Goal: Information Seeking & Learning: Compare options

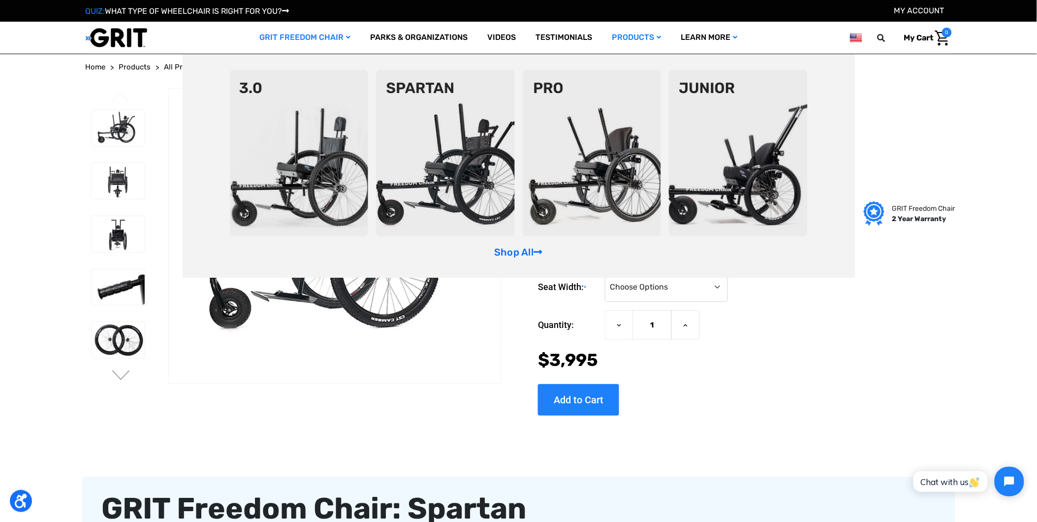
click at [340, 39] on link "GRIT Freedom Chair" at bounding box center [304, 38] width 111 height 32
click at [729, 148] on img at bounding box center [738, 153] width 139 height 166
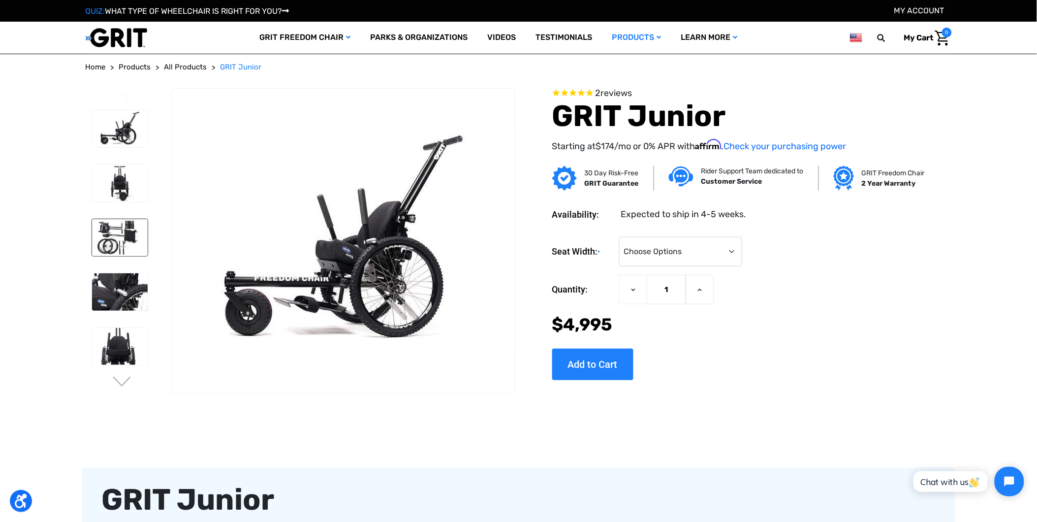
click at [124, 245] on img at bounding box center [120, 237] width 56 height 37
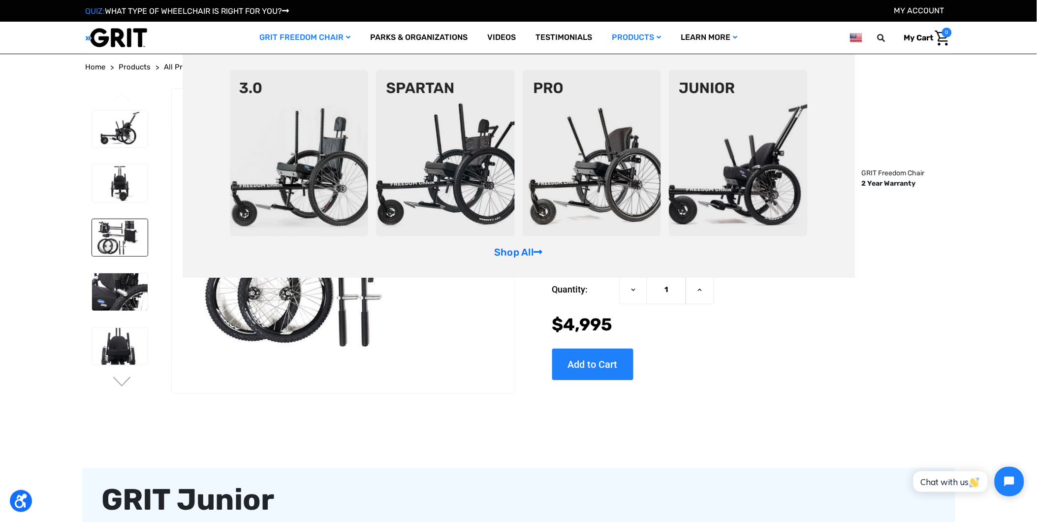
click at [416, 101] on img at bounding box center [445, 153] width 139 height 166
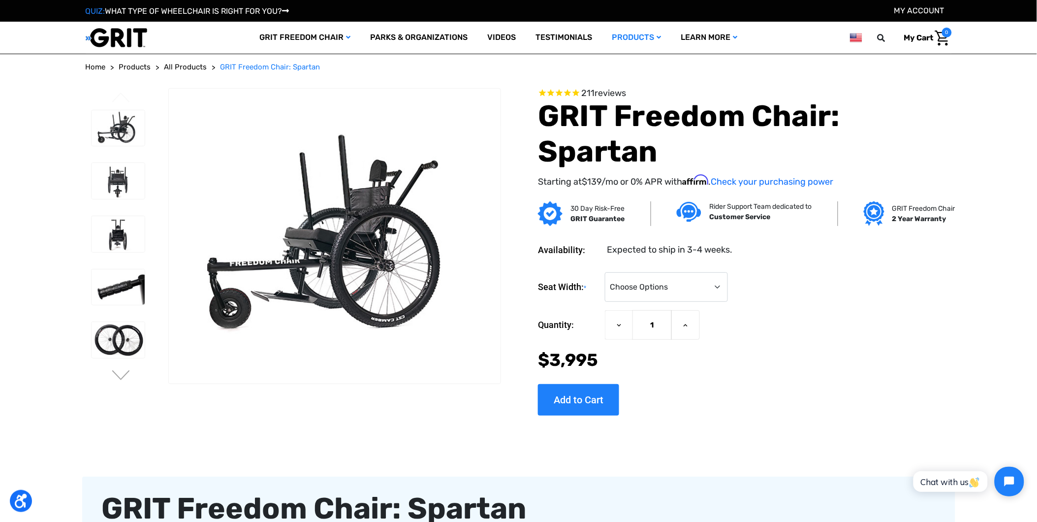
click at [128, 373] on button "Next" at bounding box center [121, 376] width 21 height 12
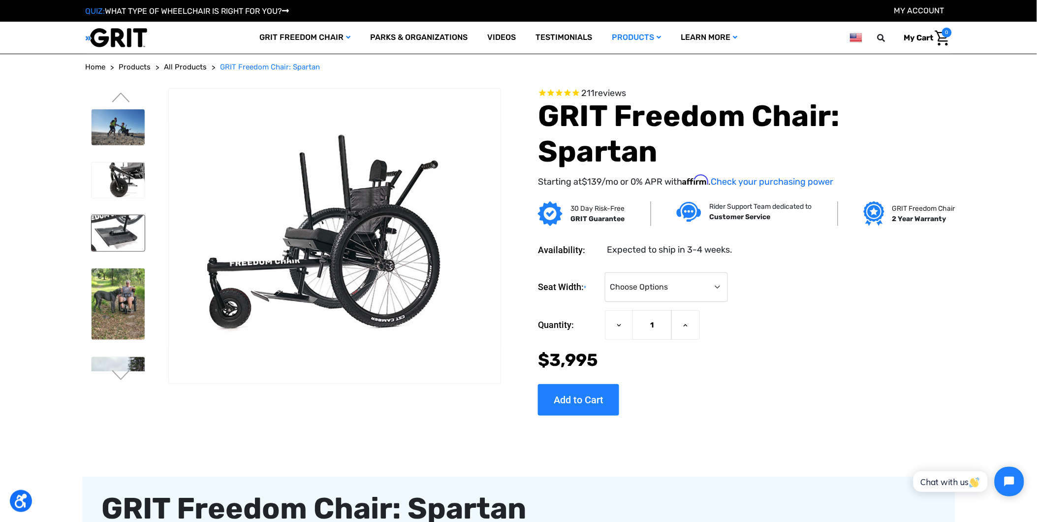
click at [123, 231] on img at bounding box center [119, 233] width 54 height 36
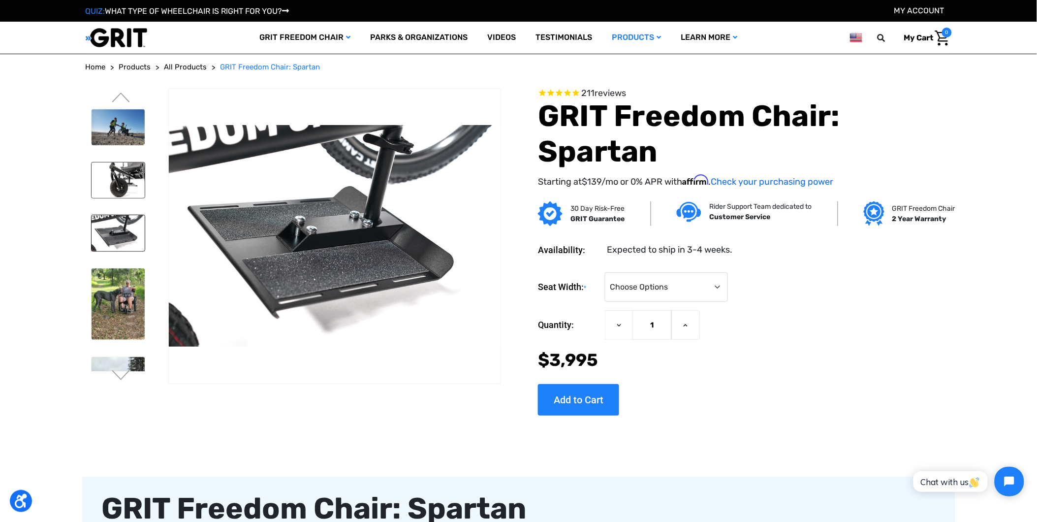
click at [129, 186] on img at bounding box center [119, 180] width 54 height 36
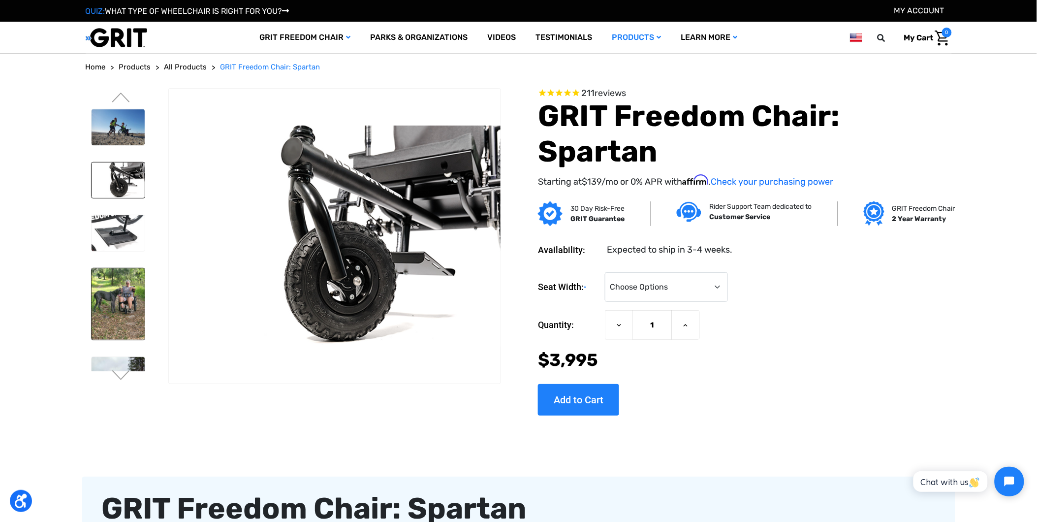
click at [120, 282] on img at bounding box center [119, 303] width 54 height 71
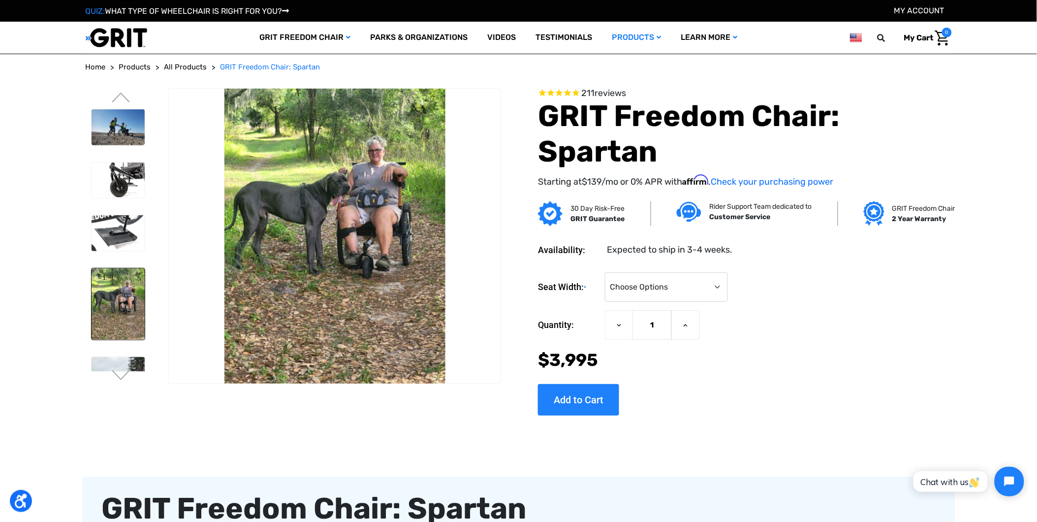
click at [128, 352] on li at bounding box center [118, 390] width 62 height 77
click at [128, 372] on button "Next" at bounding box center [121, 376] width 21 height 12
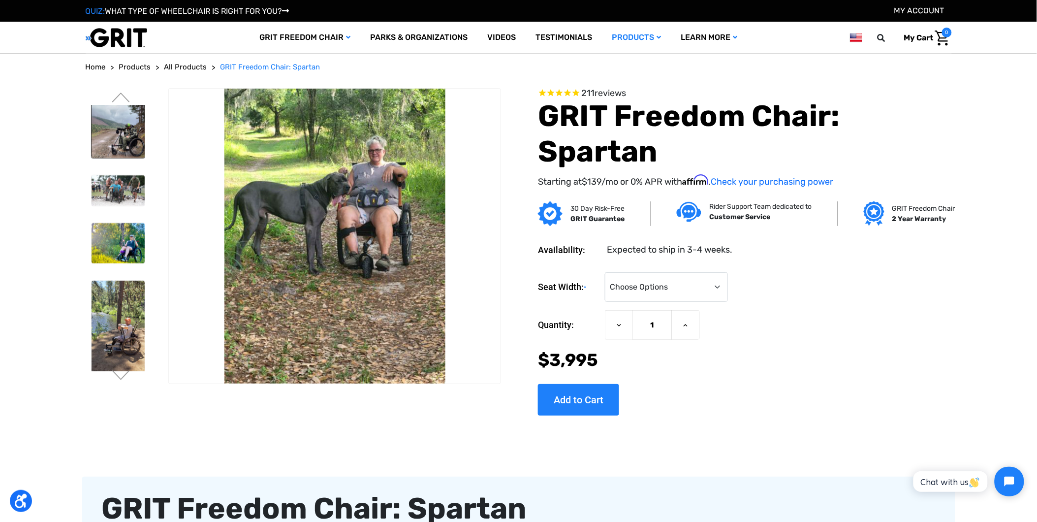
click at [130, 154] on img at bounding box center [119, 124] width 54 height 67
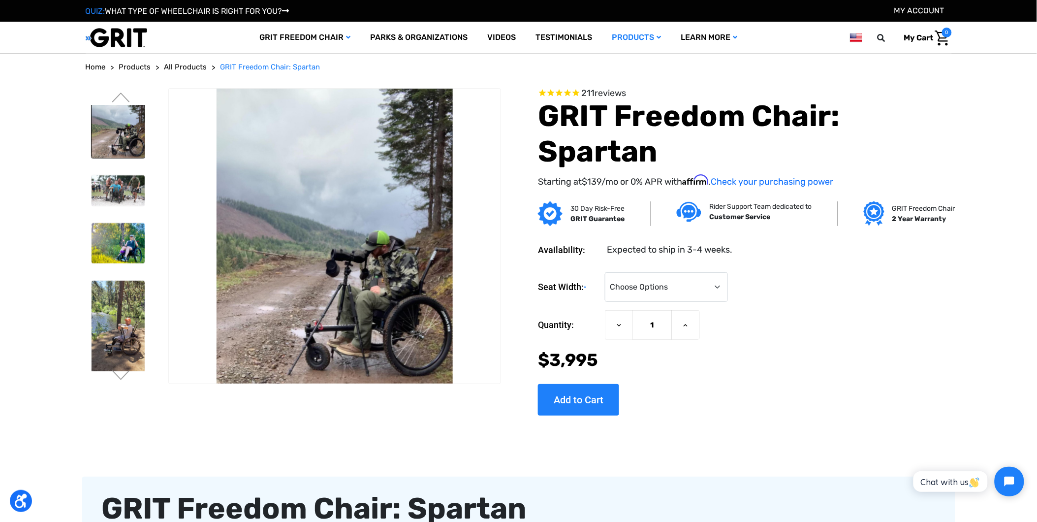
click at [128, 140] on img at bounding box center [119, 124] width 54 height 67
click at [123, 177] on img at bounding box center [119, 190] width 54 height 31
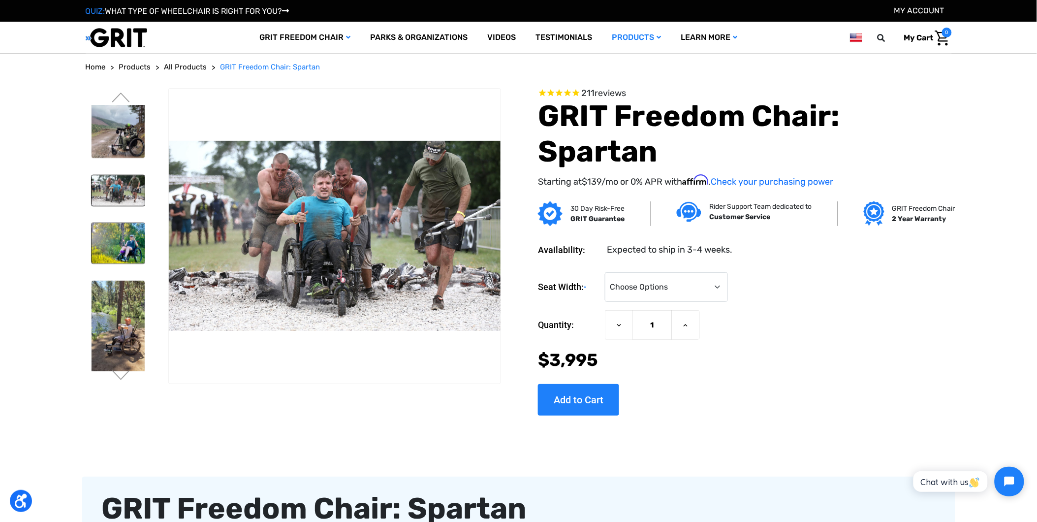
click at [119, 246] on img at bounding box center [119, 243] width 54 height 40
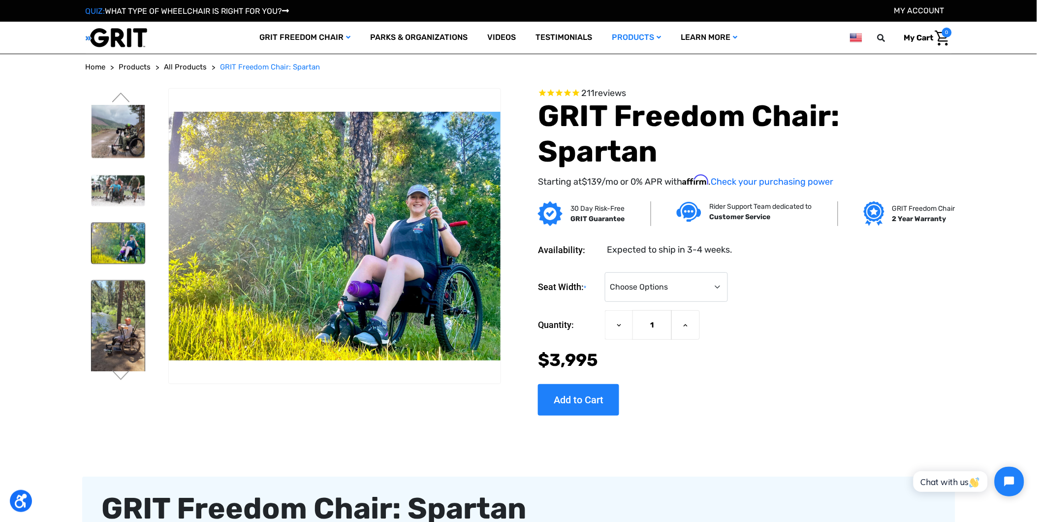
click at [134, 316] on img at bounding box center [119, 335] width 54 height 110
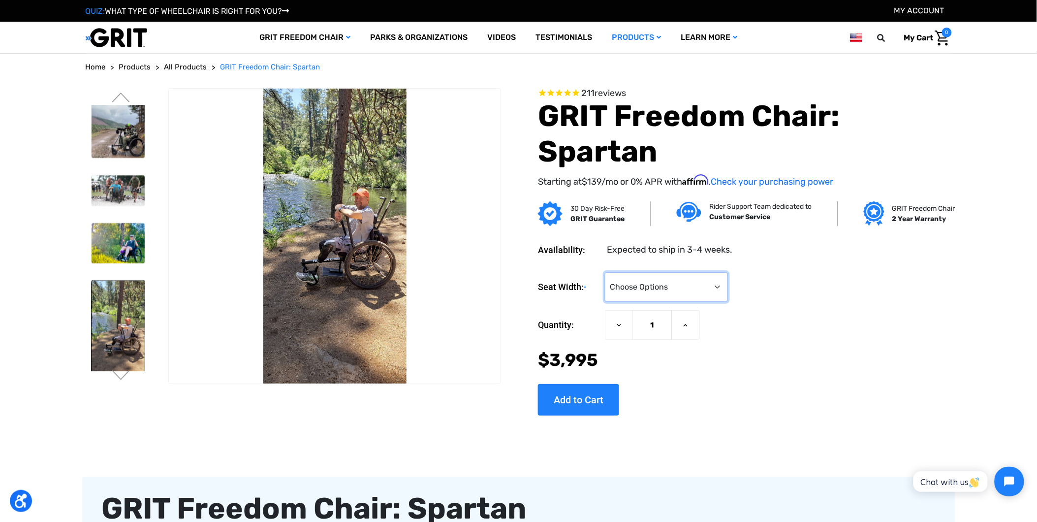
click at [686, 283] on select "Choose Options 16" 18" 20"" at bounding box center [666, 287] width 123 height 30
select select "326"
click at [605, 272] on select "Choose Options 16" 18" 20"" at bounding box center [666, 287] width 123 height 30
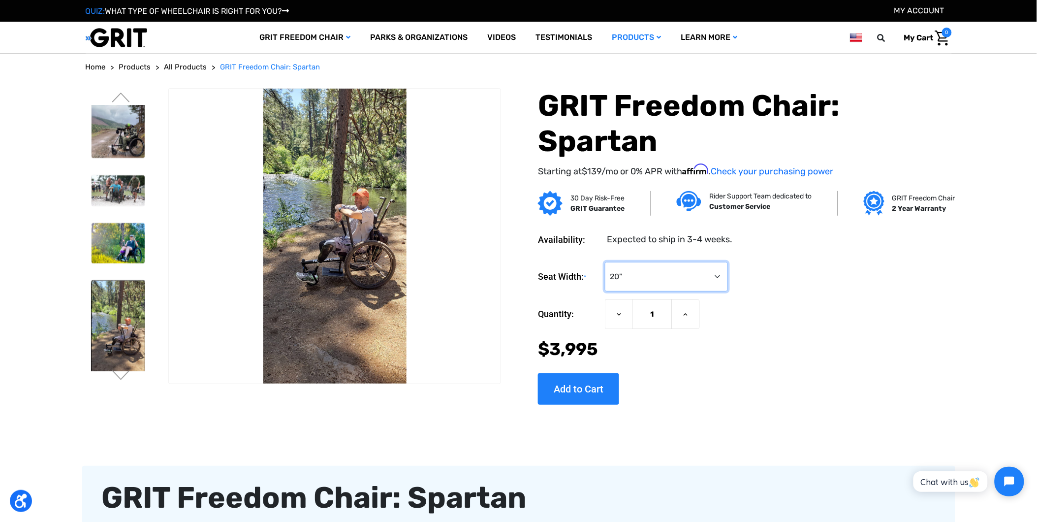
click at [689, 271] on select "Choose Options 16" 18" 20"" at bounding box center [666, 277] width 123 height 30
click at [605, 262] on select "Choose Options 16" 18" 20"" at bounding box center [666, 277] width 123 height 30
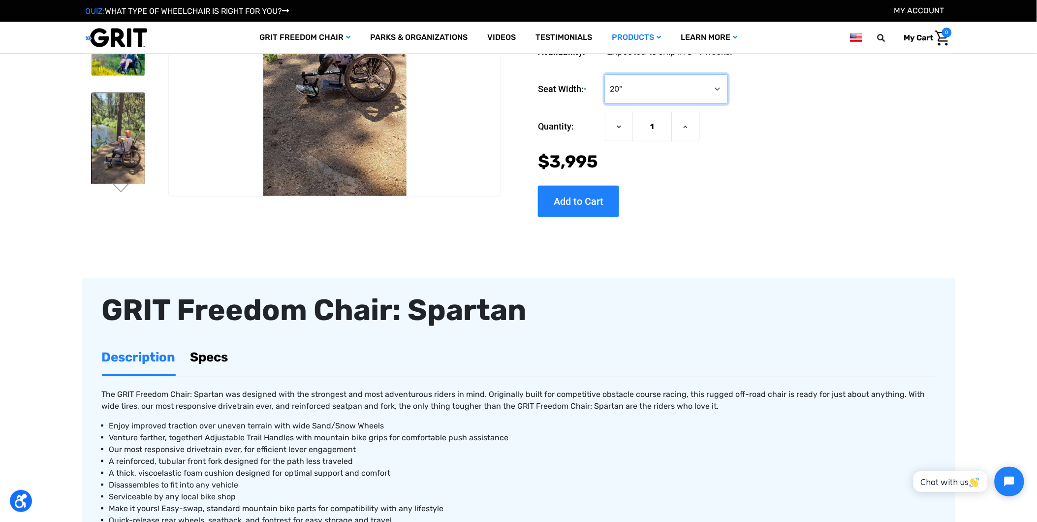
scroll to position [146, 0]
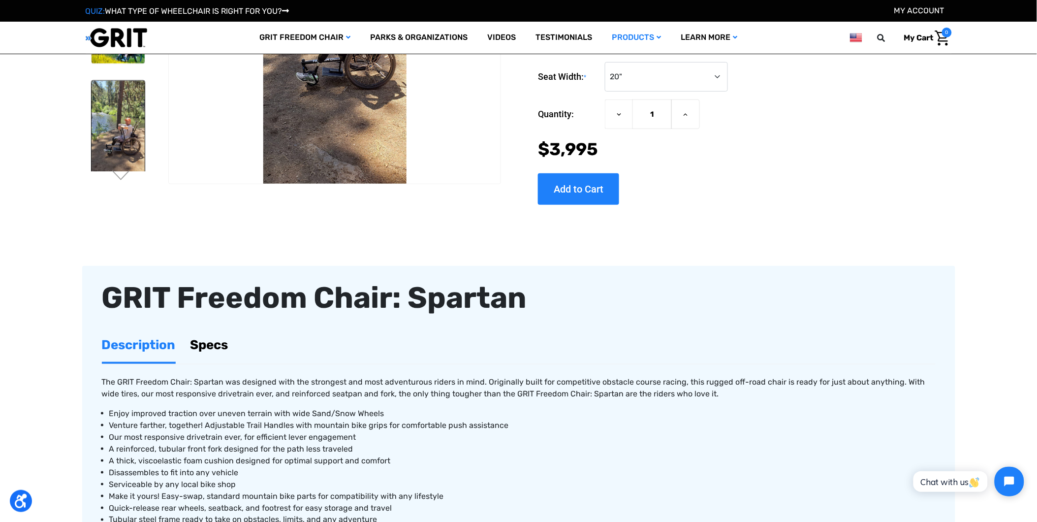
click at [203, 336] on link "Specs" at bounding box center [209, 345] width 38 height 34
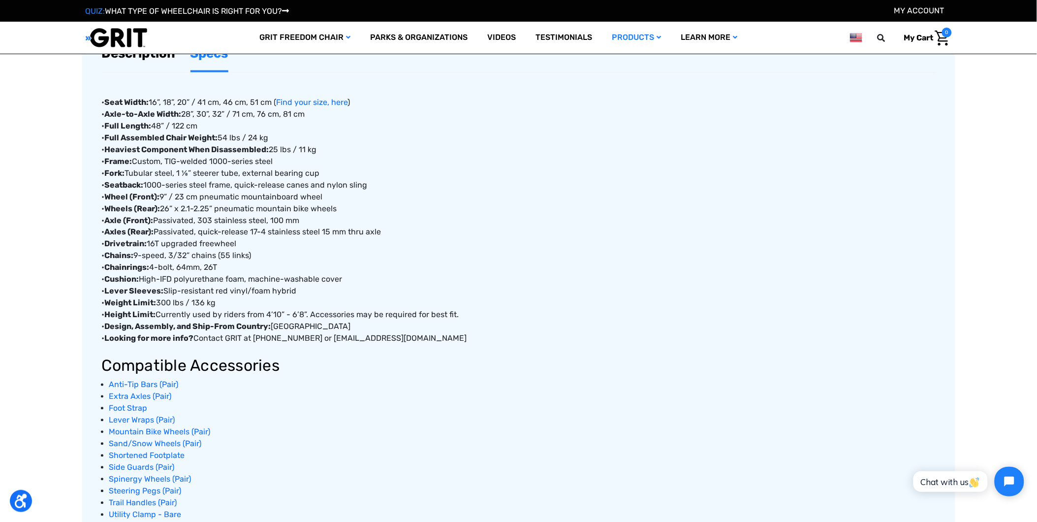
scroll to position [583, 0]
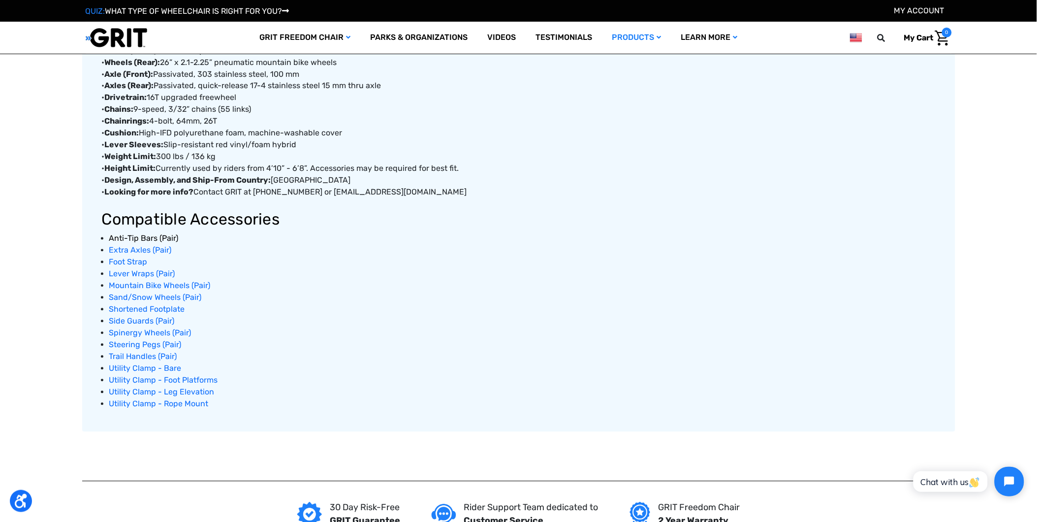
click at [137, 235] on span "Anti-Tip Bars (Pair)" at bounding box center [143, 238] width 69 height 9
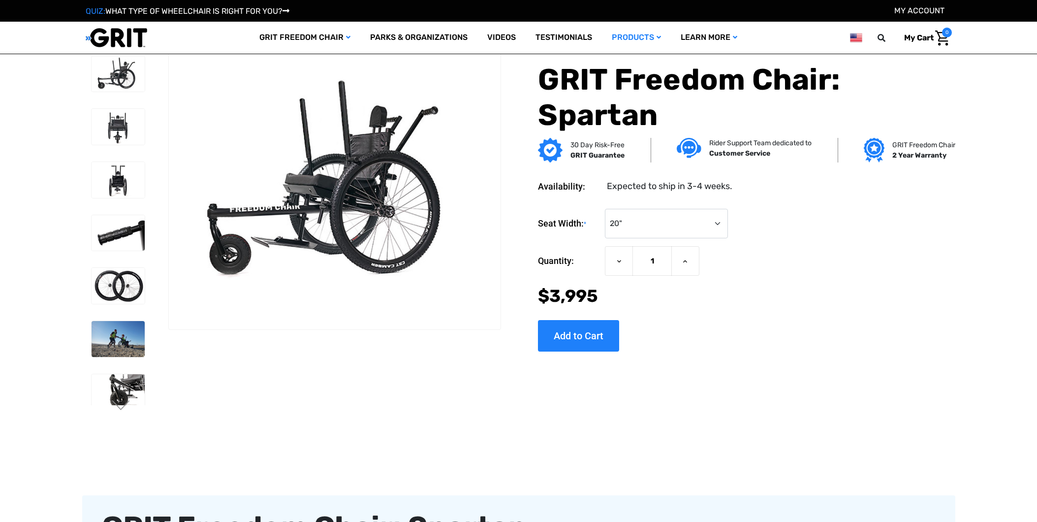
select select "326"
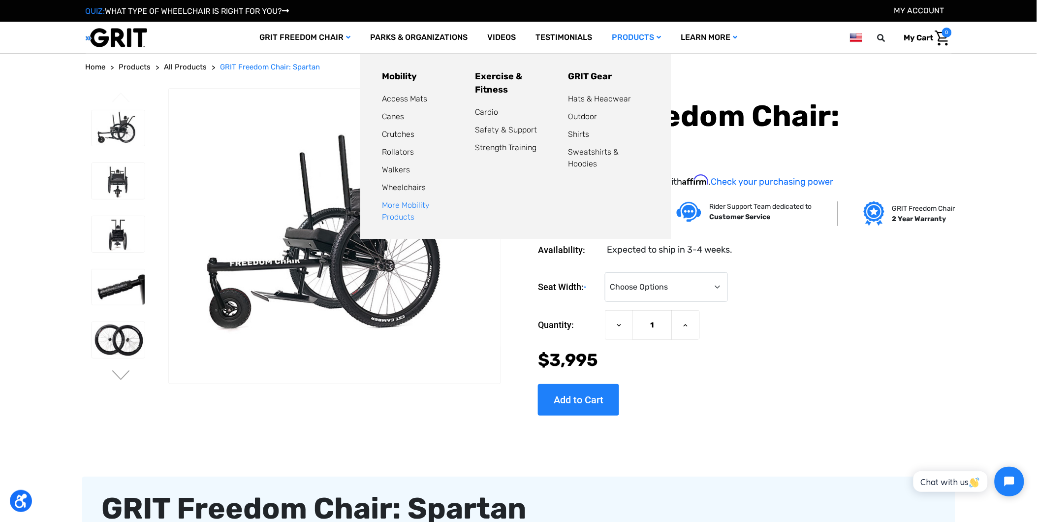
click at [430, 207] on link "More Mobility Products" at bounding box center [406, 210] width 48 height 21
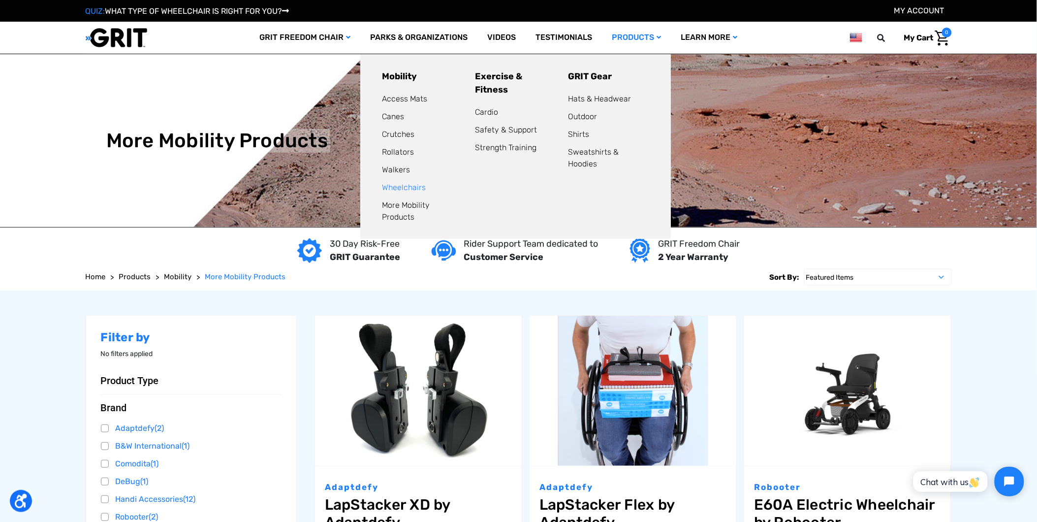
click at [405, 186] on link "Wheelchairs" at bounding box center [404, 187] width 44 height 9
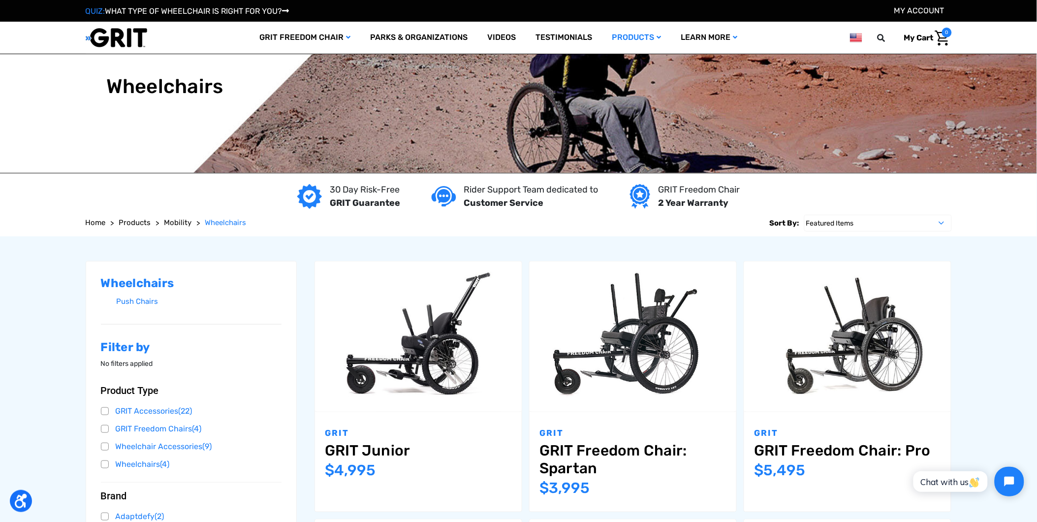
scroll to position [146, 0]
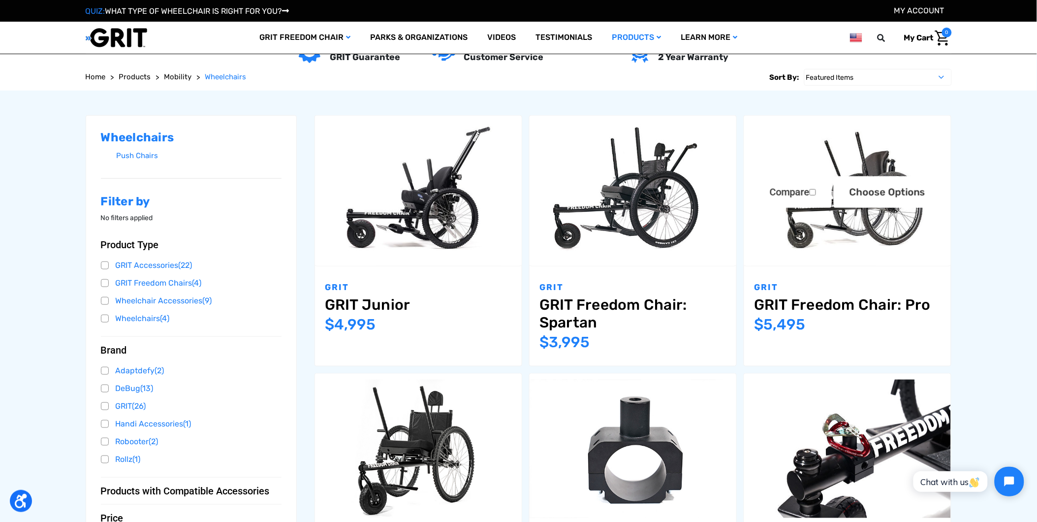
click at [862, 304] on link "GRIT Freedom Chair: Pro" at bounding box center [847, 305] width 187 height 18
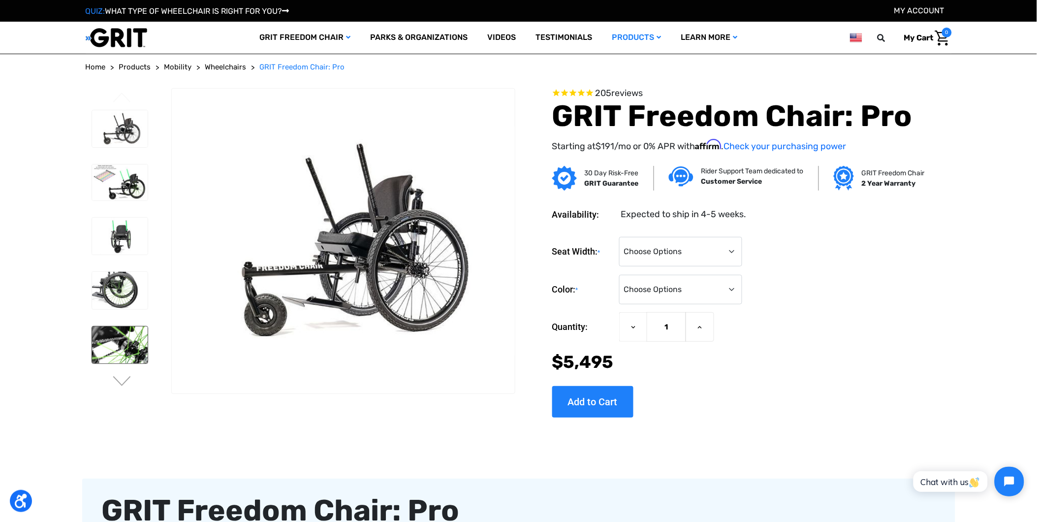
click at [120, 342] on img at bounding box center [120, 344] width 56 height 37
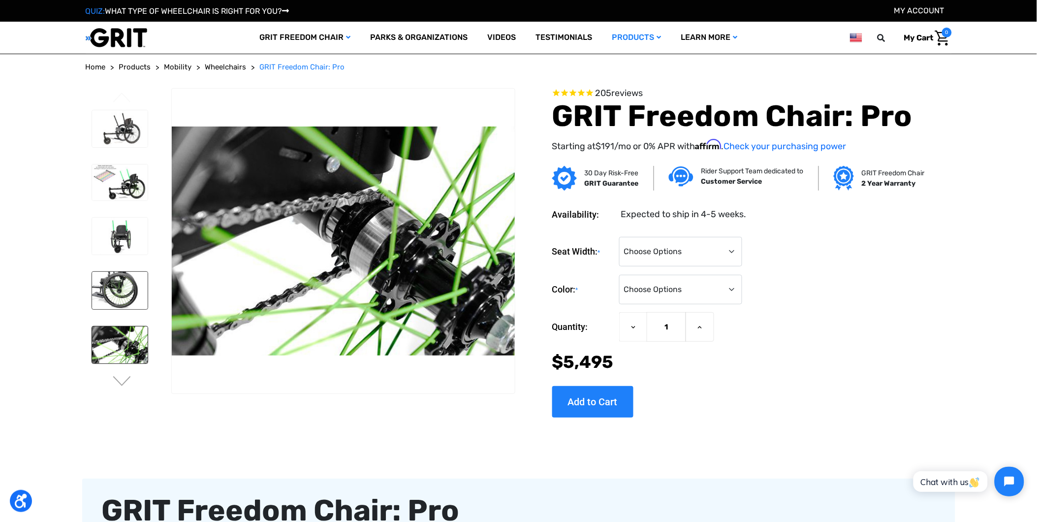
click at [125, 290] on img at bounding box center [120, 290] width 56 height 37
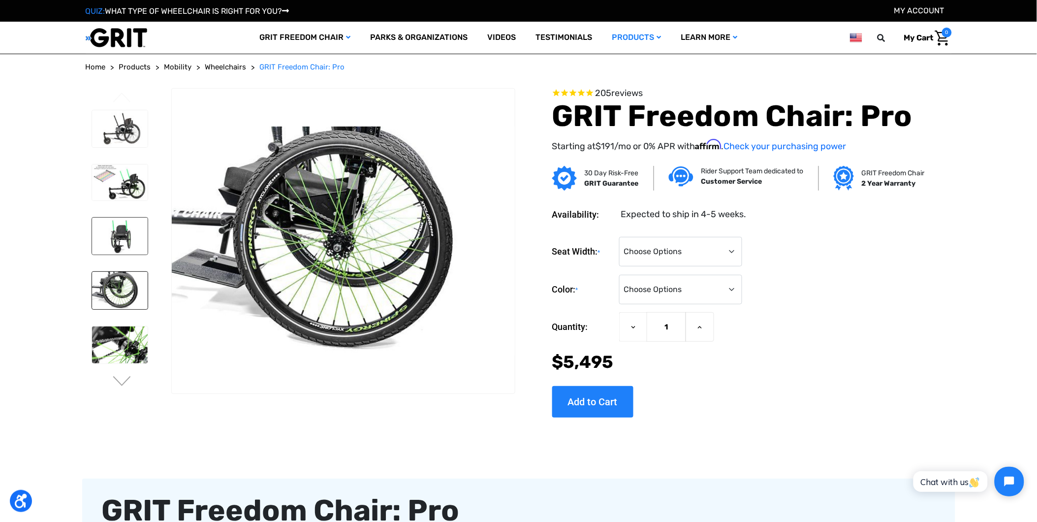
click at [123, 241] on img at bounding box center [120, 235] width 56 height 37
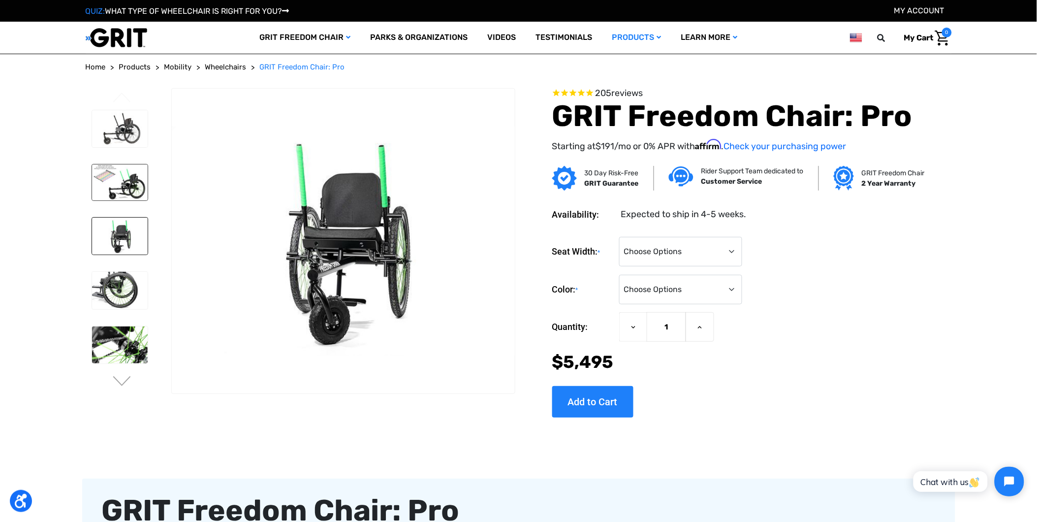
click at [125, 191] on img at bounding box center [120, 182] width 56 height 36
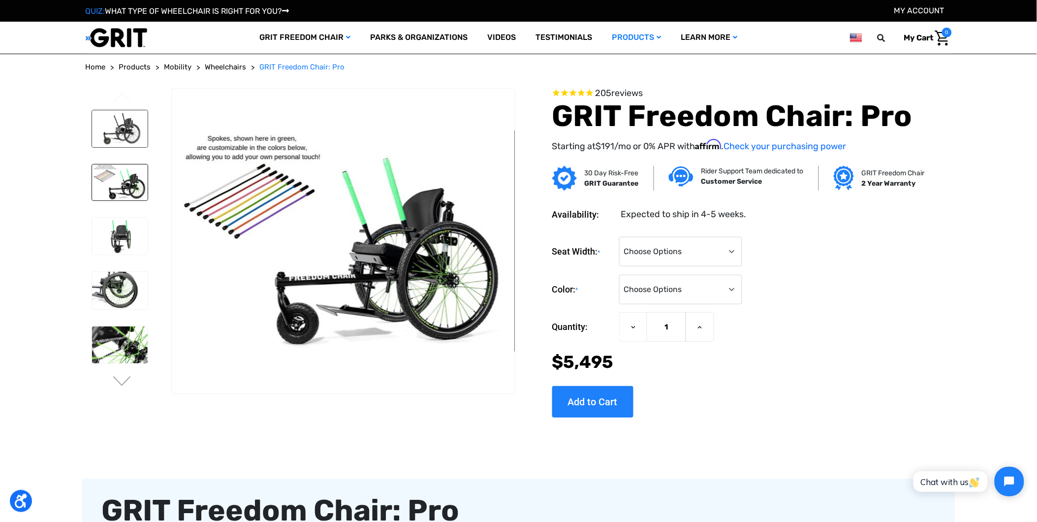
click at [128, 140] on img at bounding box center [120, 128] width 56 height 37
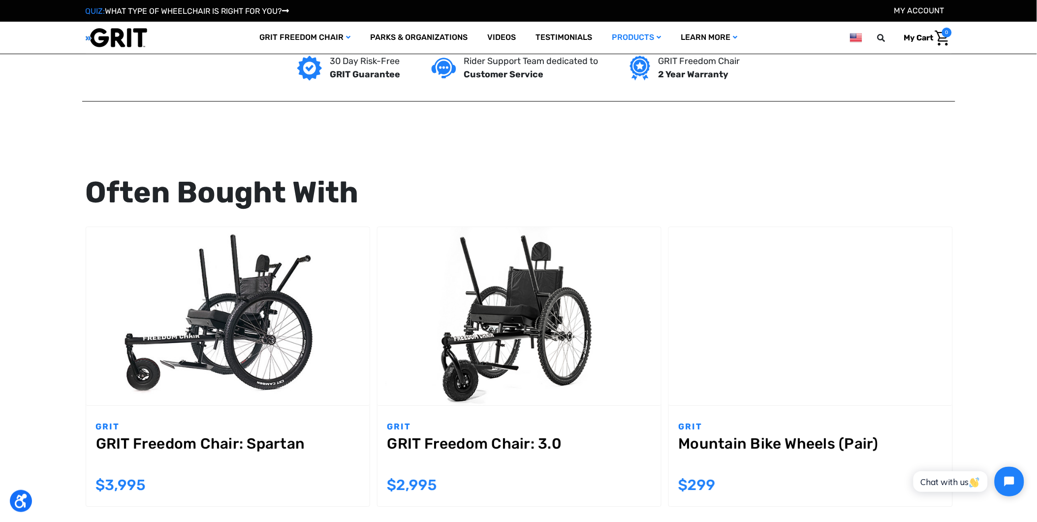
scroll to position [874, 0]
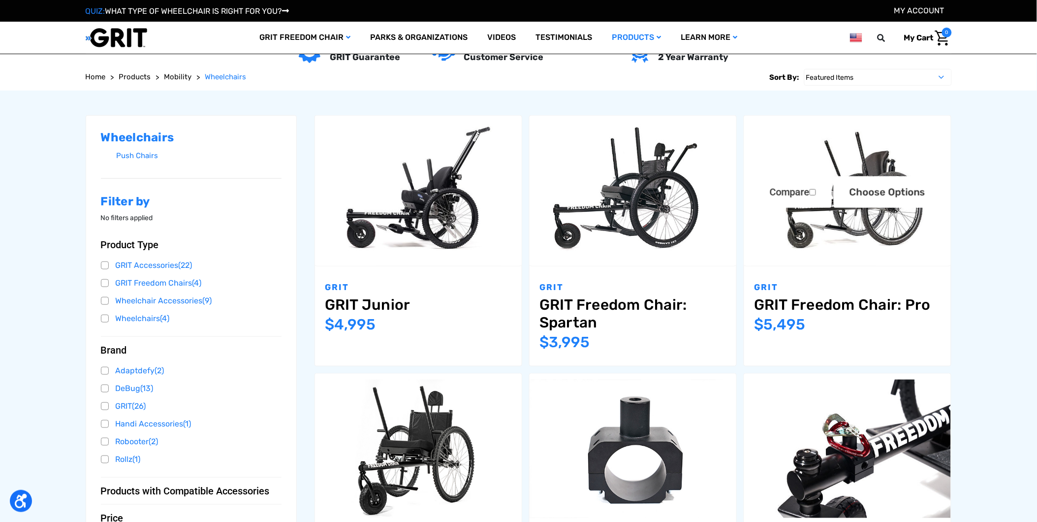
click at [776, 301] on link "GRIT Freedom Chair: Pro" at bounding box center [847, 305] width 187 height 18
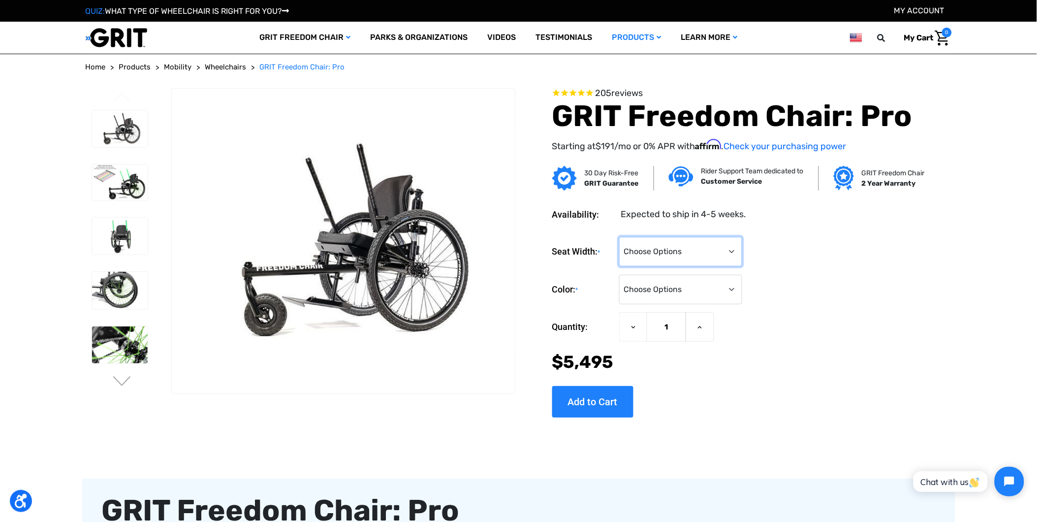
click at [724, 247] on select "Choose Options 16" 18" 20"" at bounding box center [680, 252] width 123 height 30
click at [724, 278] on select "Choose Options Black Blue Green Orange Pink Purple Red White Yellow" at bounding box center [680, 290] width 123 height 30
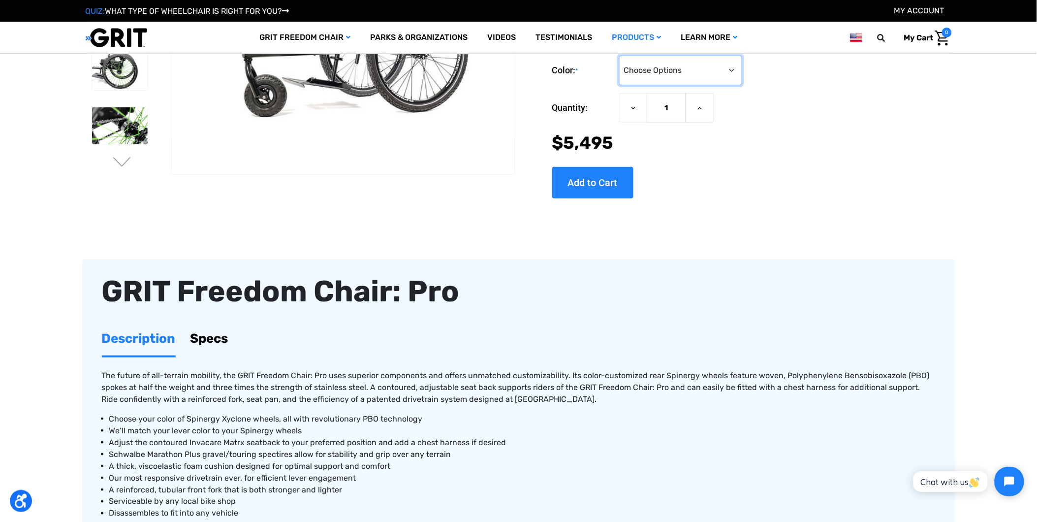
scroll to position [146, 0]
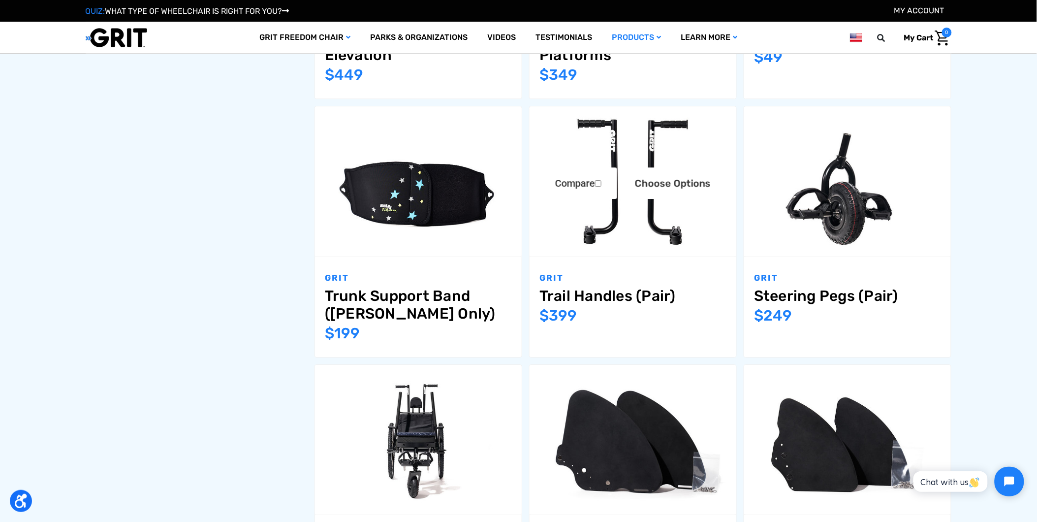
scroll to position [1075, 0]
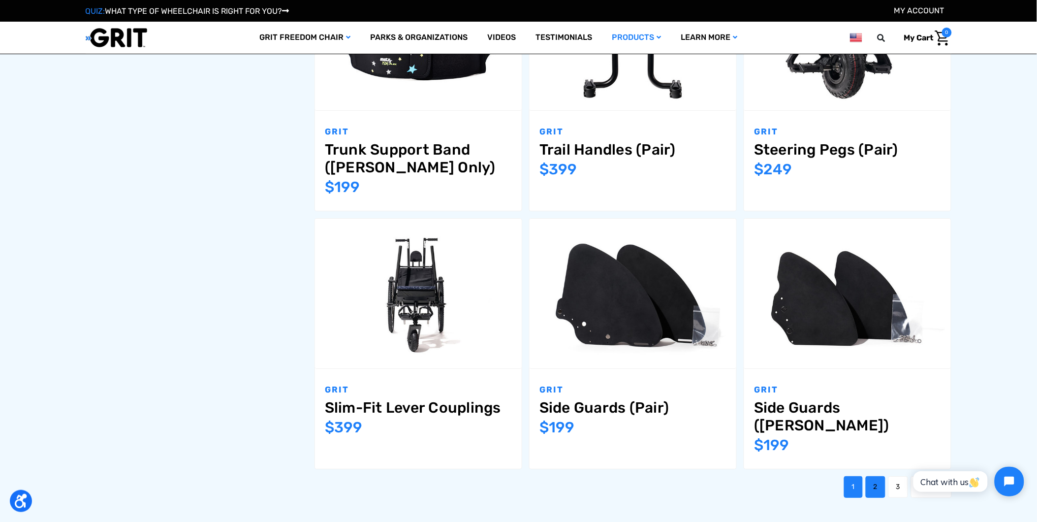
click at [868, 476] on link "2" at bounding box center [876, 487] width 20 height 22
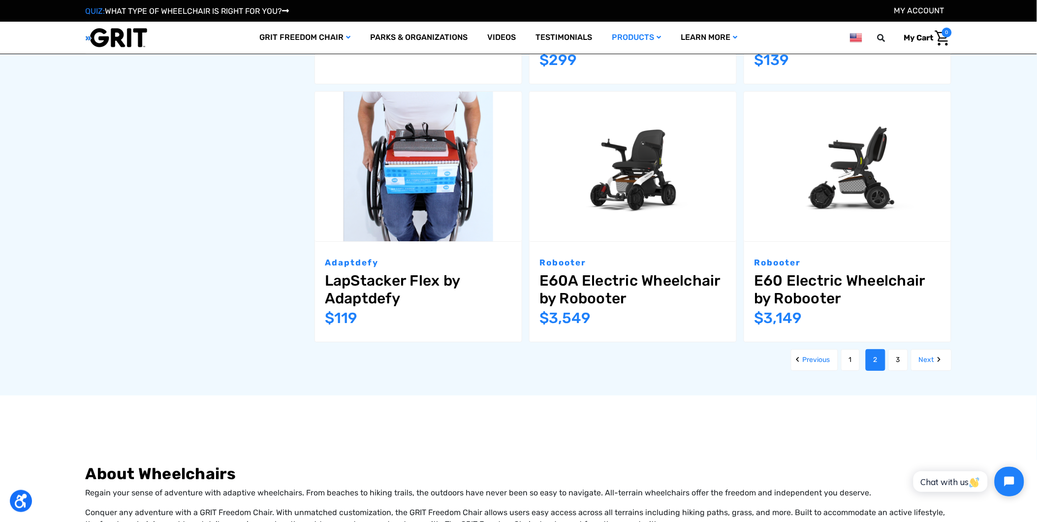
scroll to position [1020, 0]
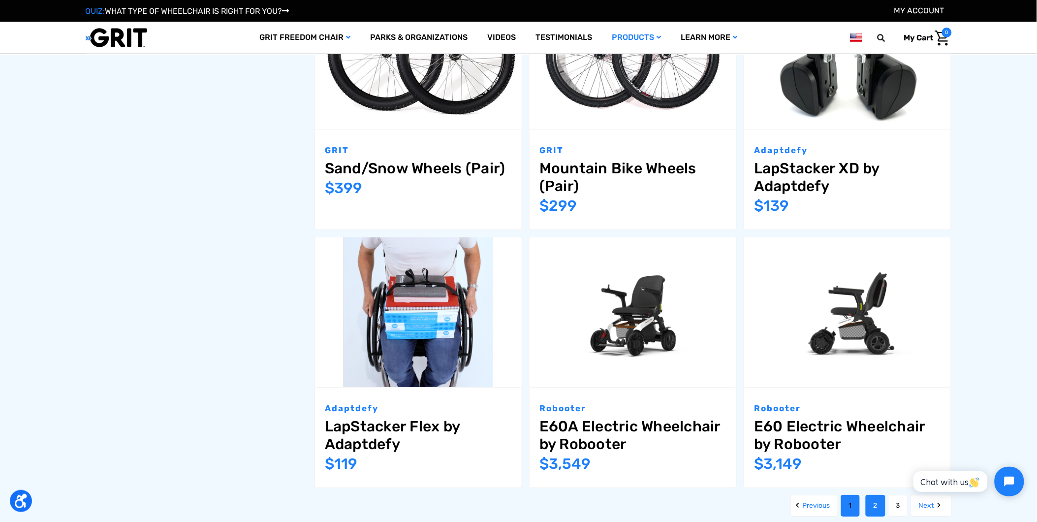
click at [842, 495] on link "1" at bounding box center [850, 506] width 19 height 22
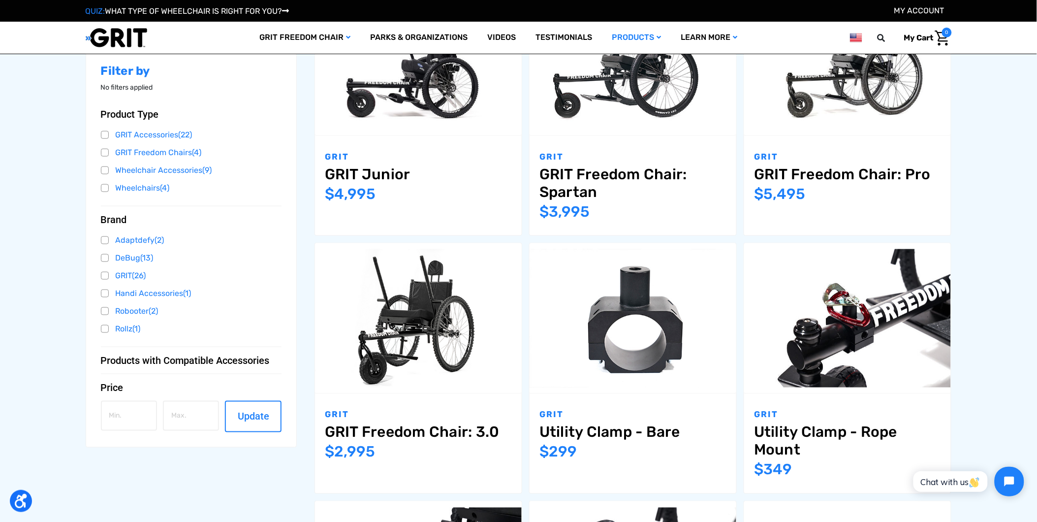
scroll to position [291, 0]
